Goal: Task Accomplishment & Management: Manage account settings

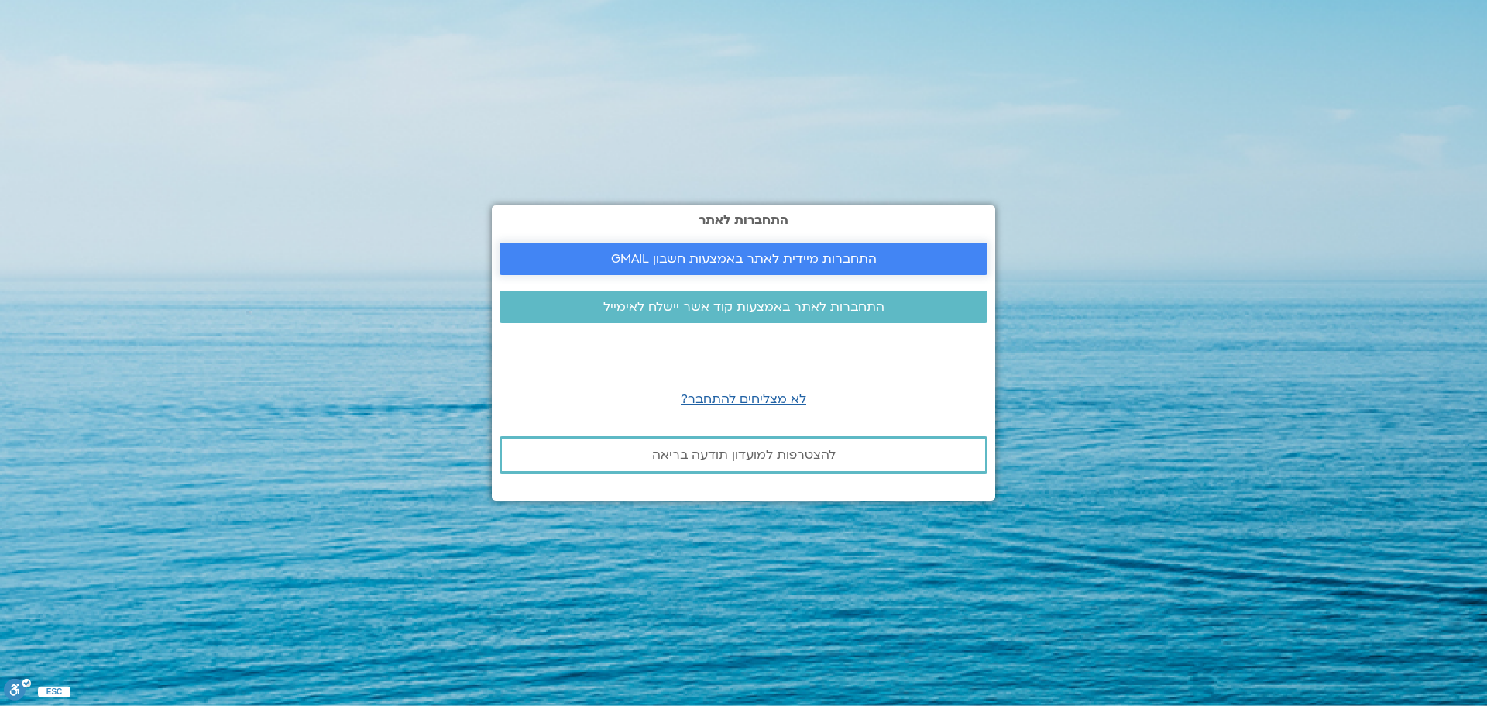
click at [668, 262] on span "התחברות מיידית לאתר באמצעות חשבון GMAIL" at bounding box center [744, 259] width 266 height 14
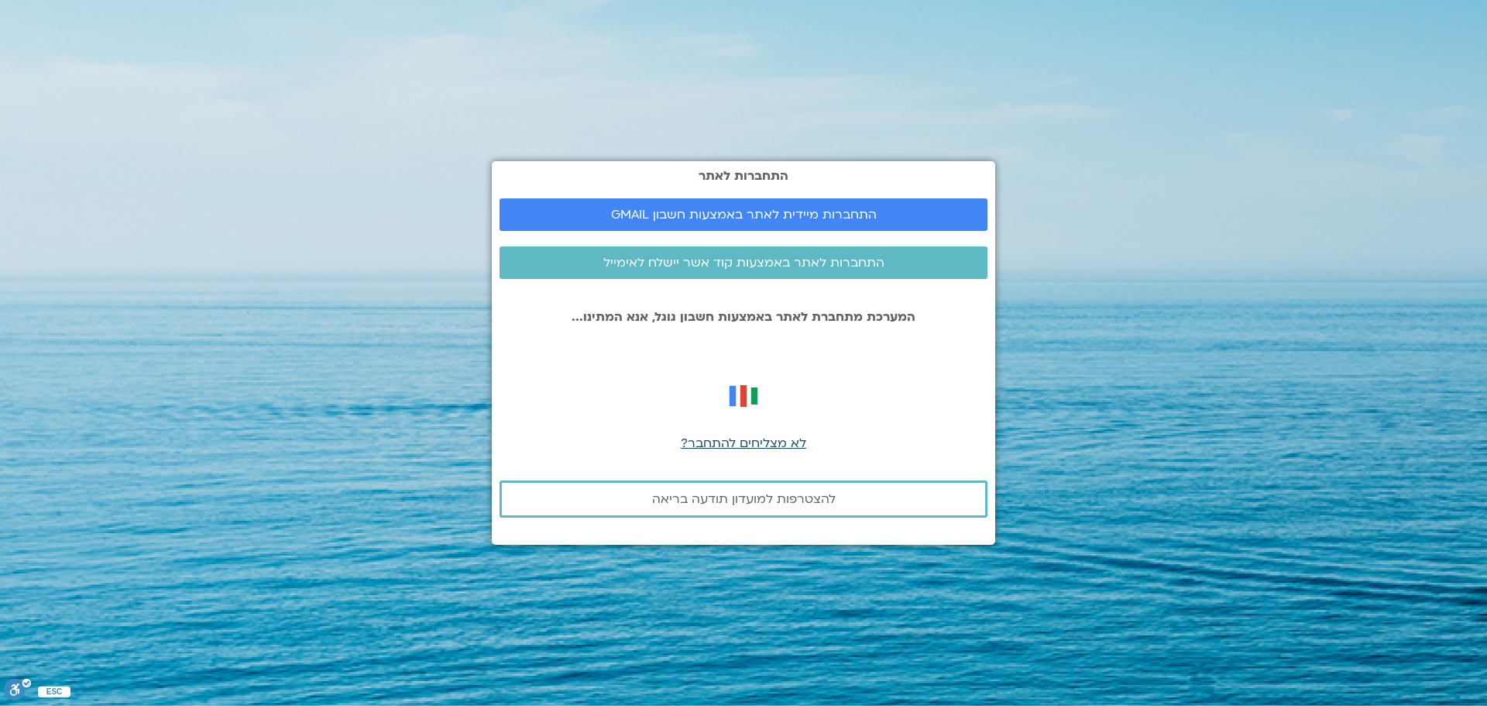
click at [749, 446] on span "לא מצליחים להתחבר?" at bounding box center [743, 443] width 125 height 17
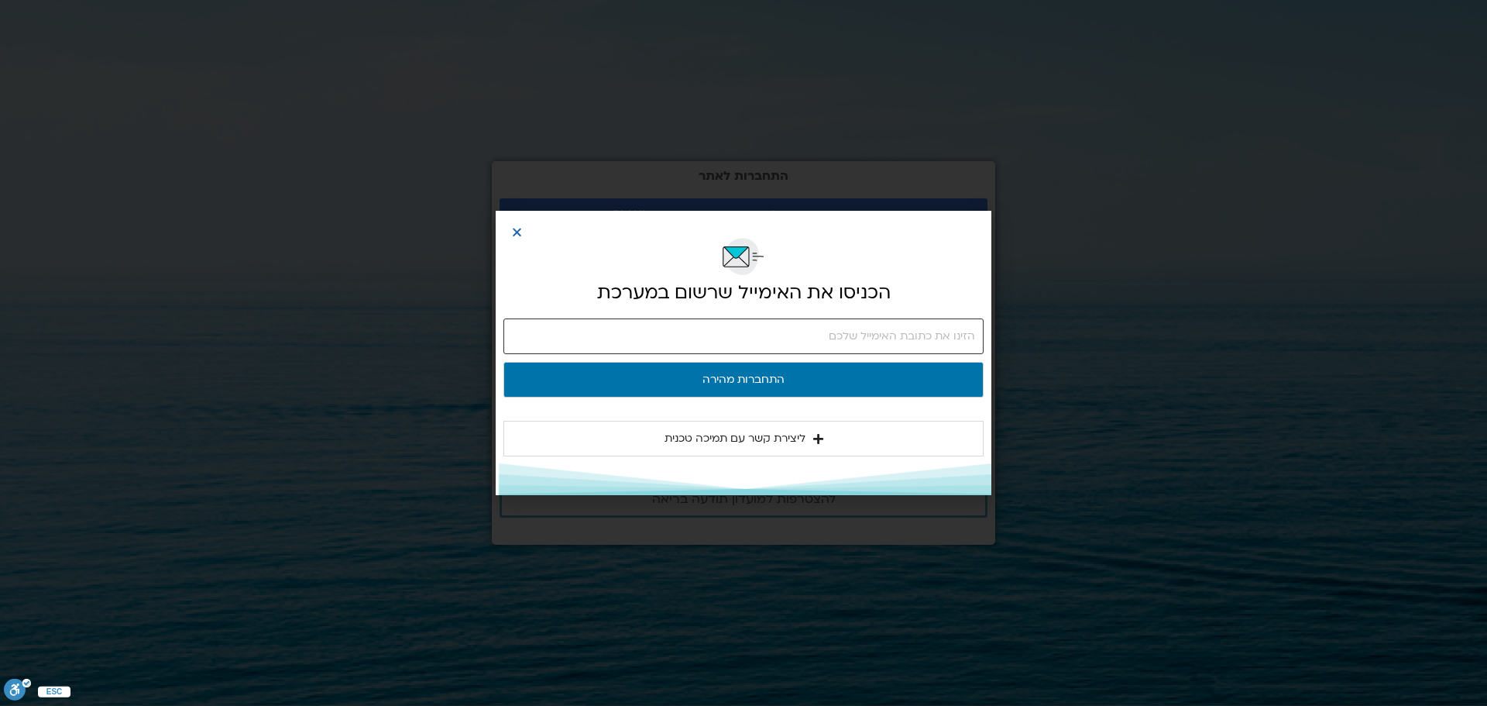
click at [773, 332] on input "email" at bounding box center [743, 336] width 480 height 36
click at [794, 326] on input "email" at bounding box center [743, 336] width 480 height 36
type input "orykoby@gmail.com"
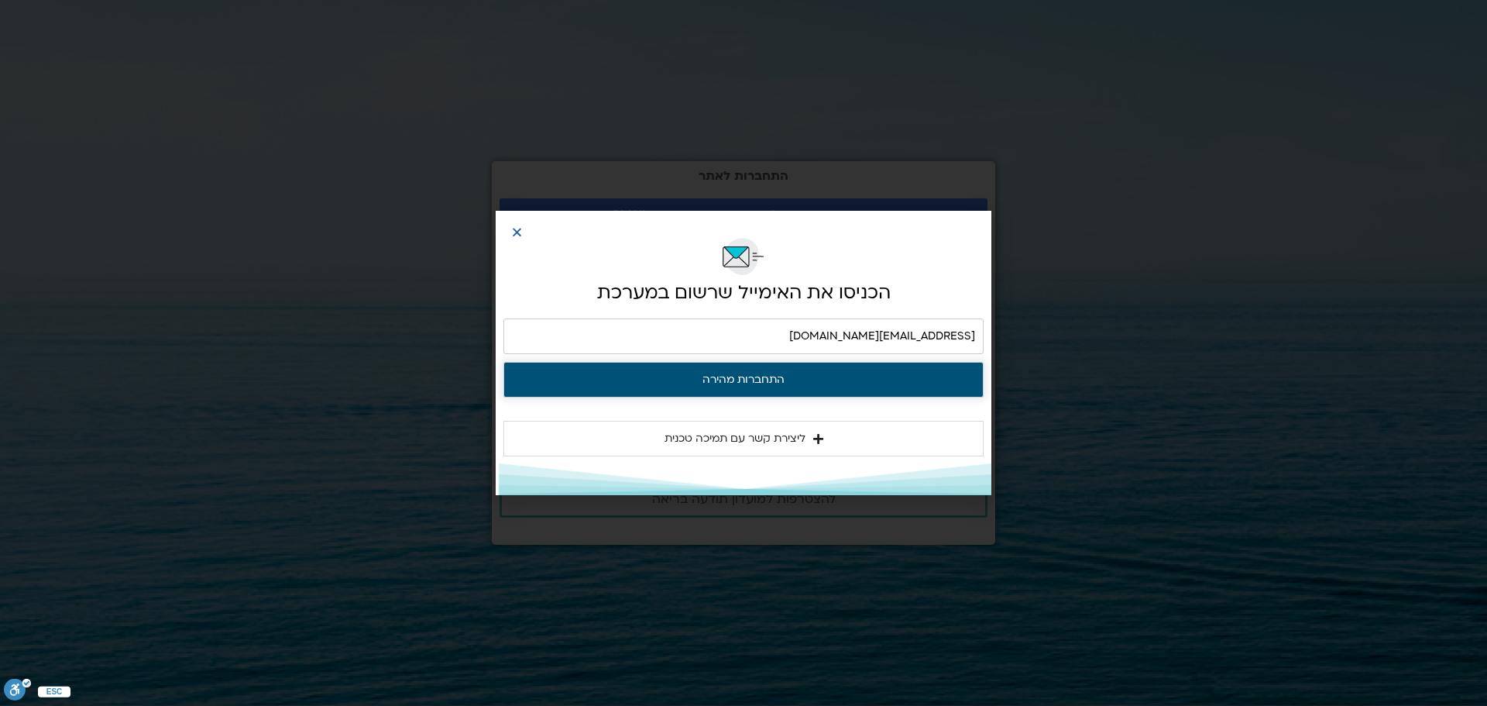
click at [810, 375] on button "התחברות מהירה" at bounding box center [743, 380] width 480 height 36
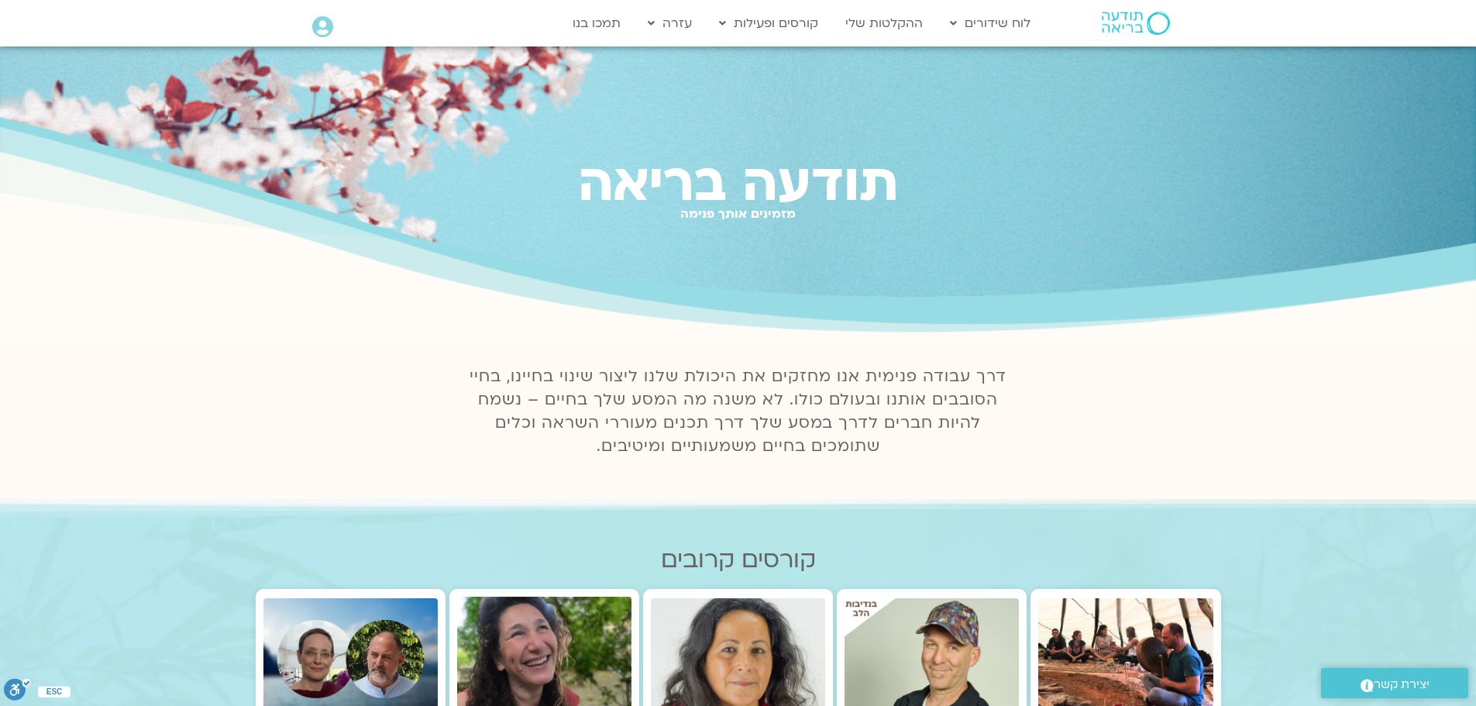
click at [329, 28] on icon at bounding box center [322, 27] width 21 height 22
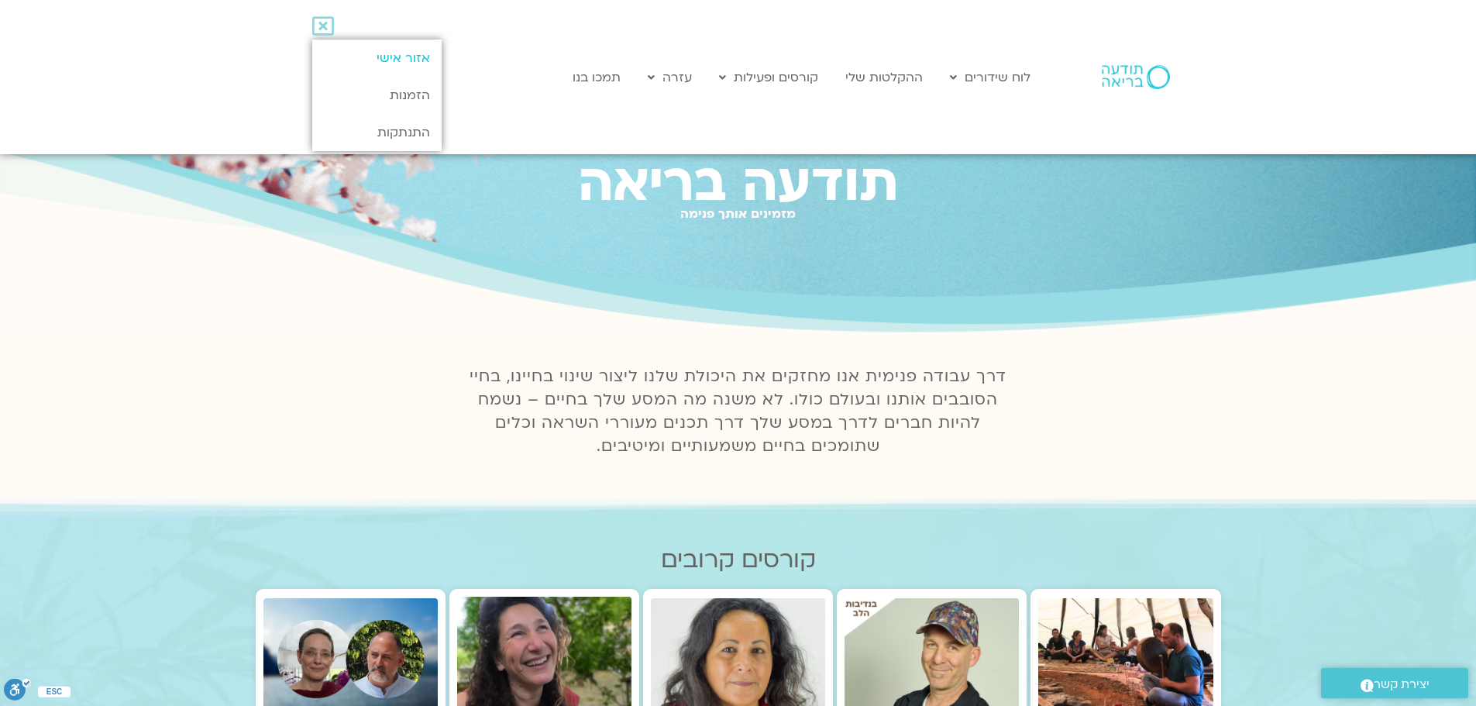
click at [370, 57] on link "אזור אישי" at bounding box center [376, 58] width 129 height 37
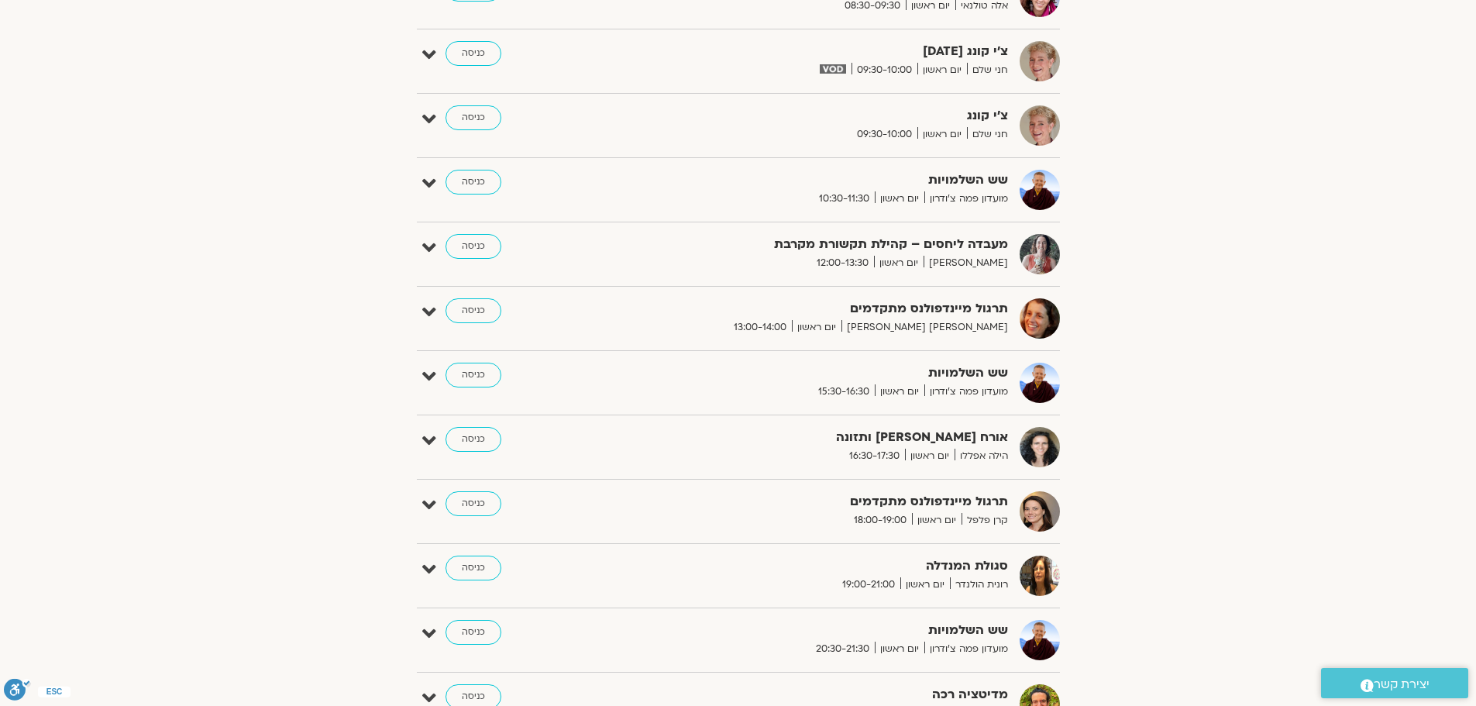
scroll to position [775, 0]
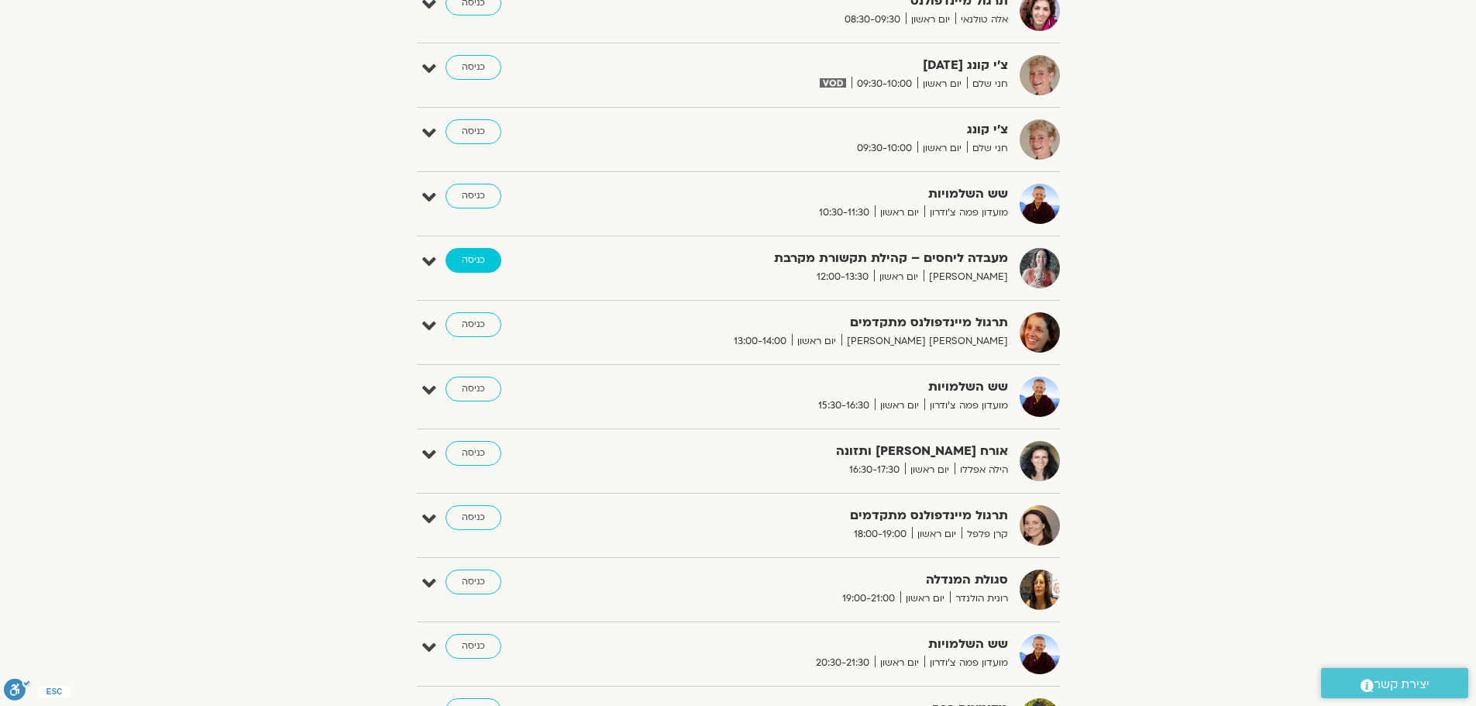
click at [450, 255] on link "כניסה" at bounding box center [473, 260] width 56 height 25
